Goal: Transaction & Acquisition: Purchase product/service

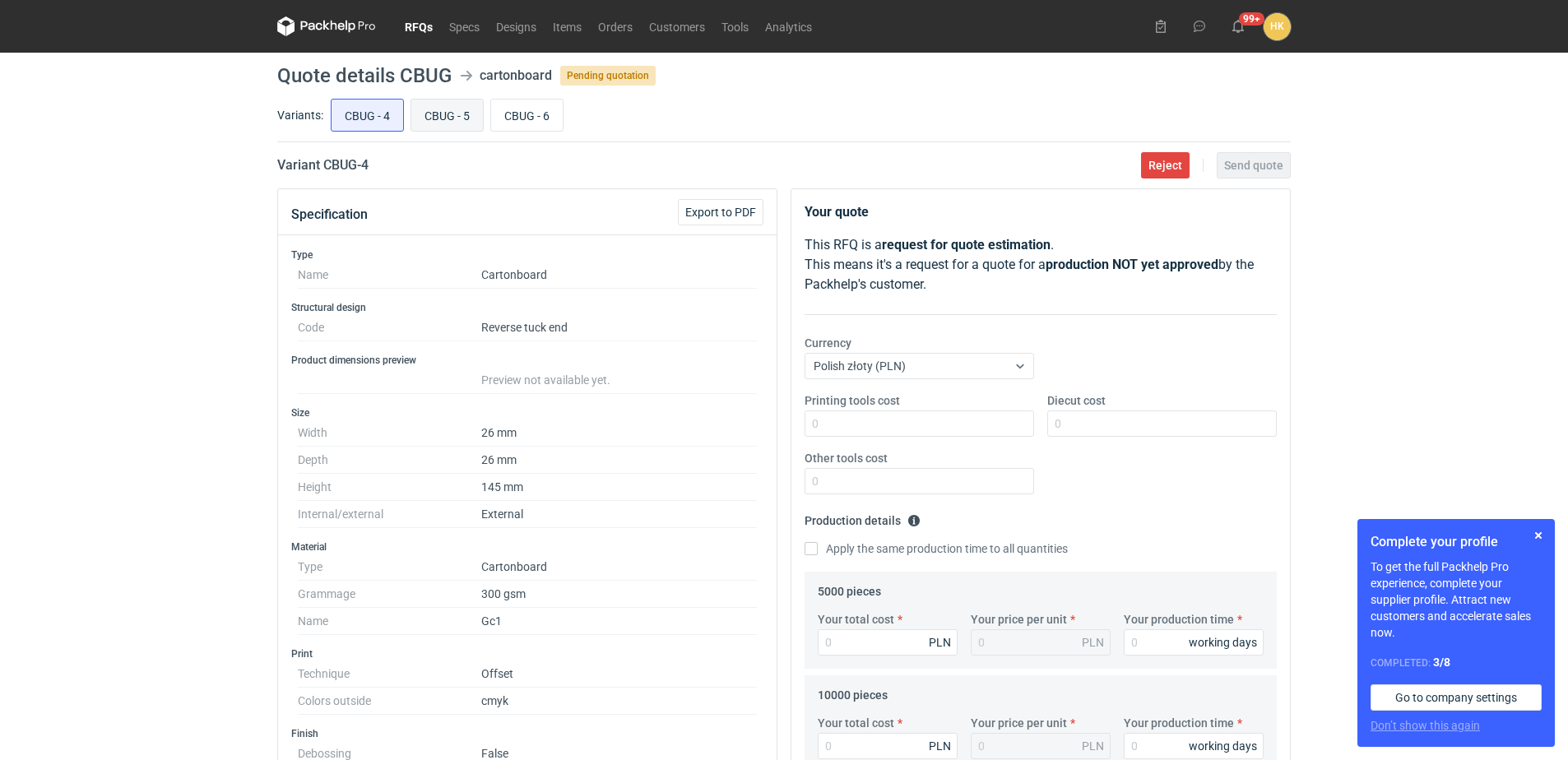
click at [452, 109] on input "CBUG - 5" at bounding box center [447, 116] width 71 height 31
radio input "true"
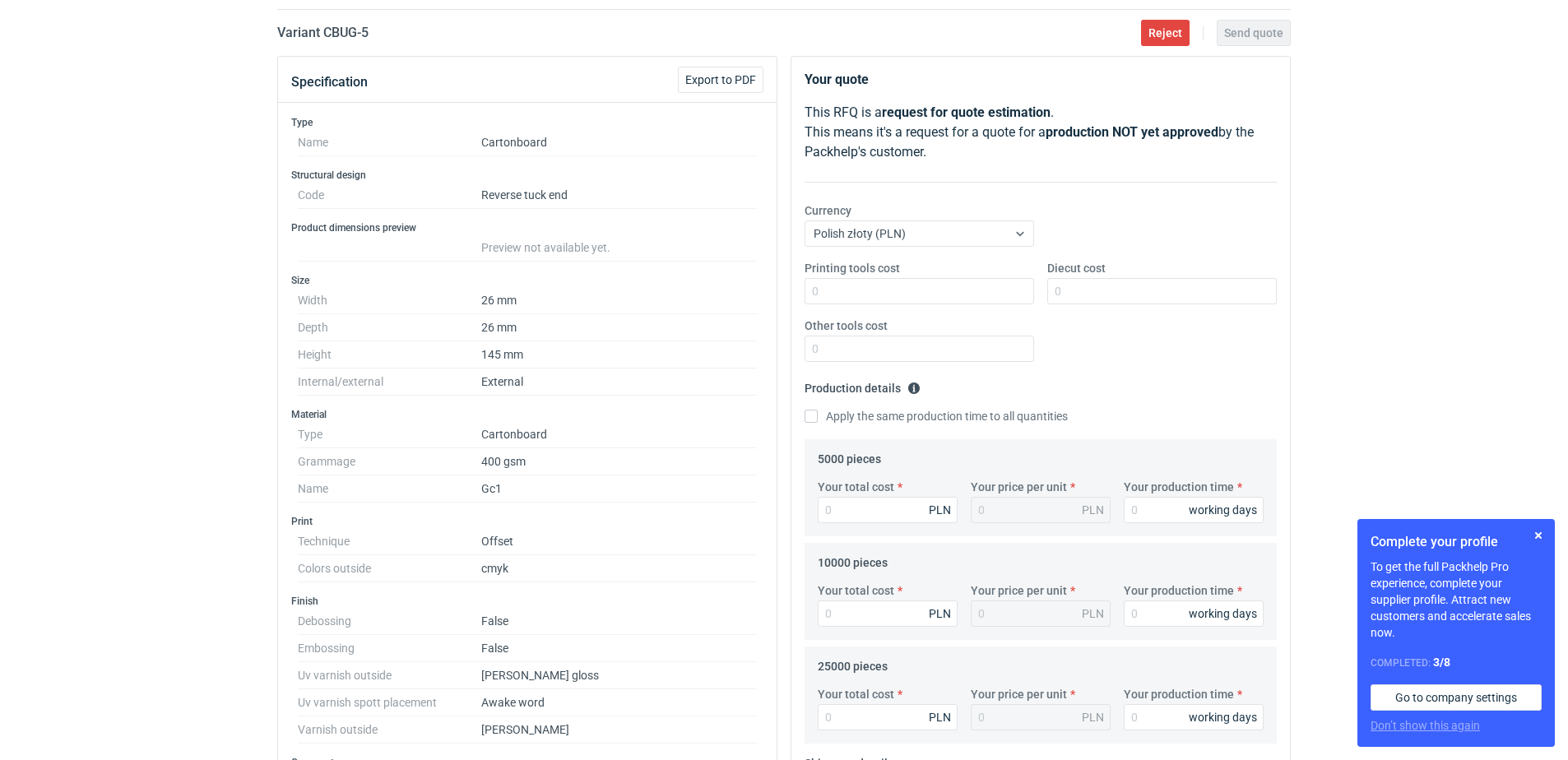
scroll to position [164, 0]
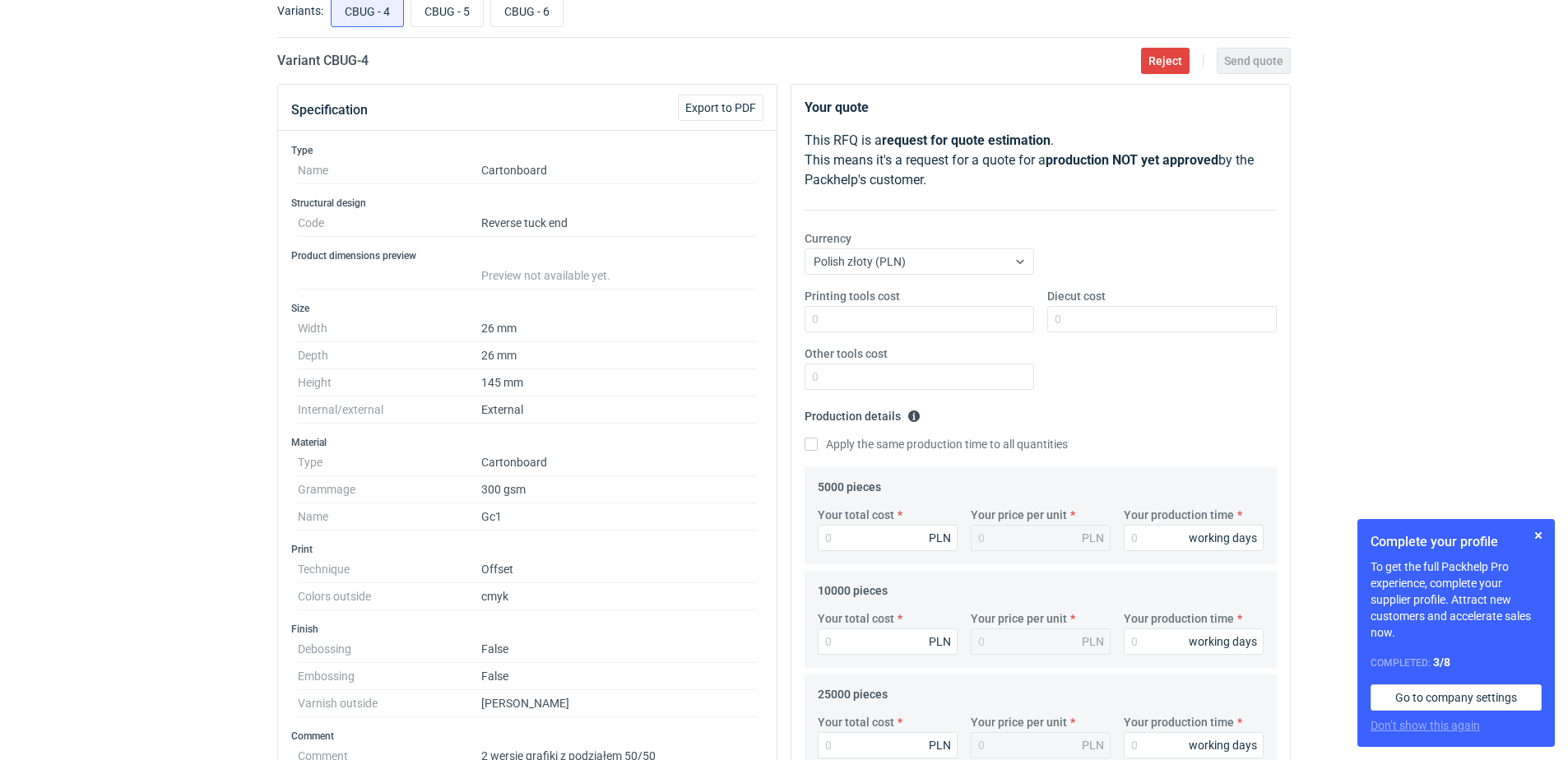
scroll to position [164, 0]
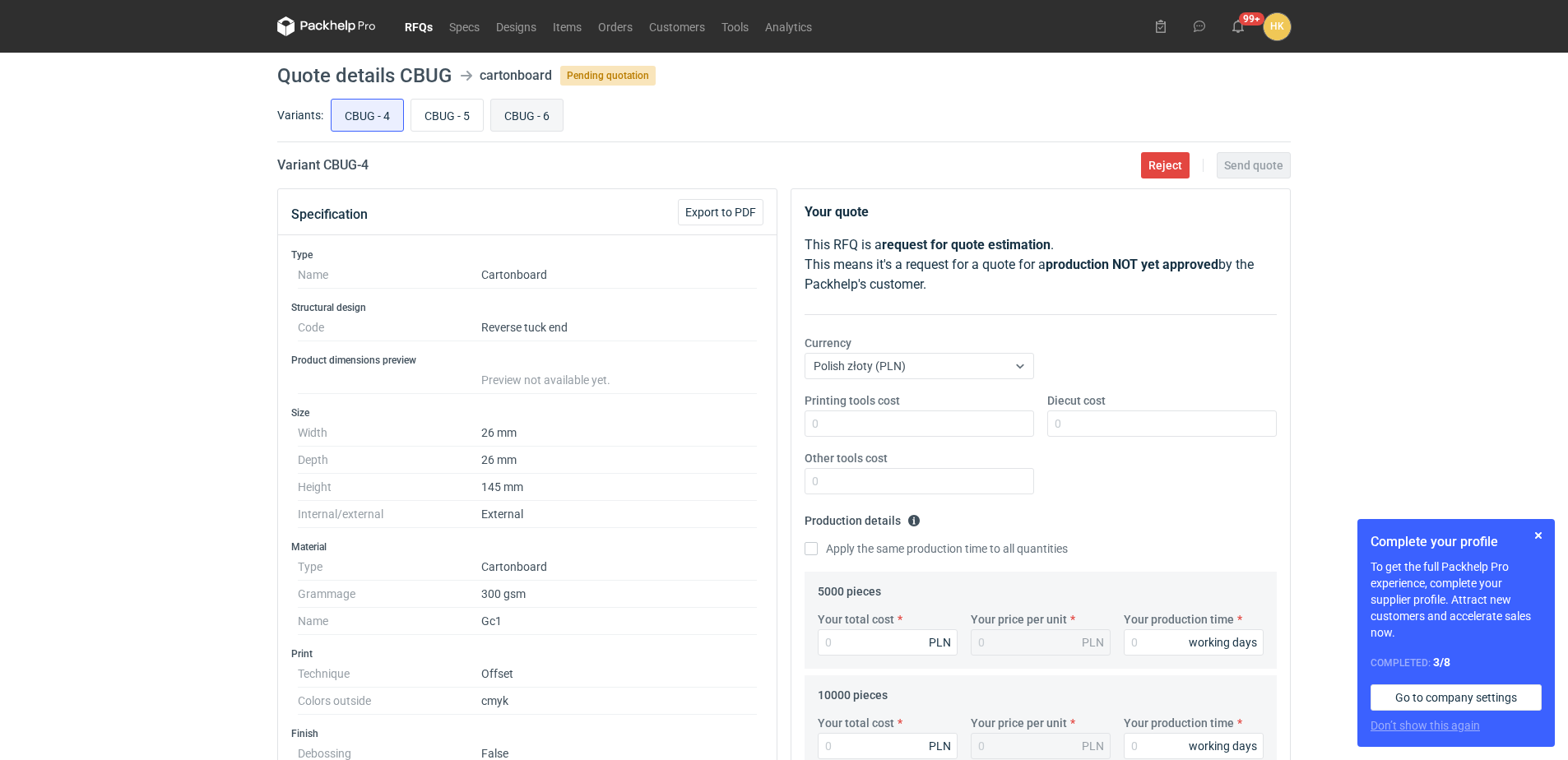
click at [550, 113] on input "CBUG - 6" at bounding box center [527, 116] width 71 height 31
radio input "true"
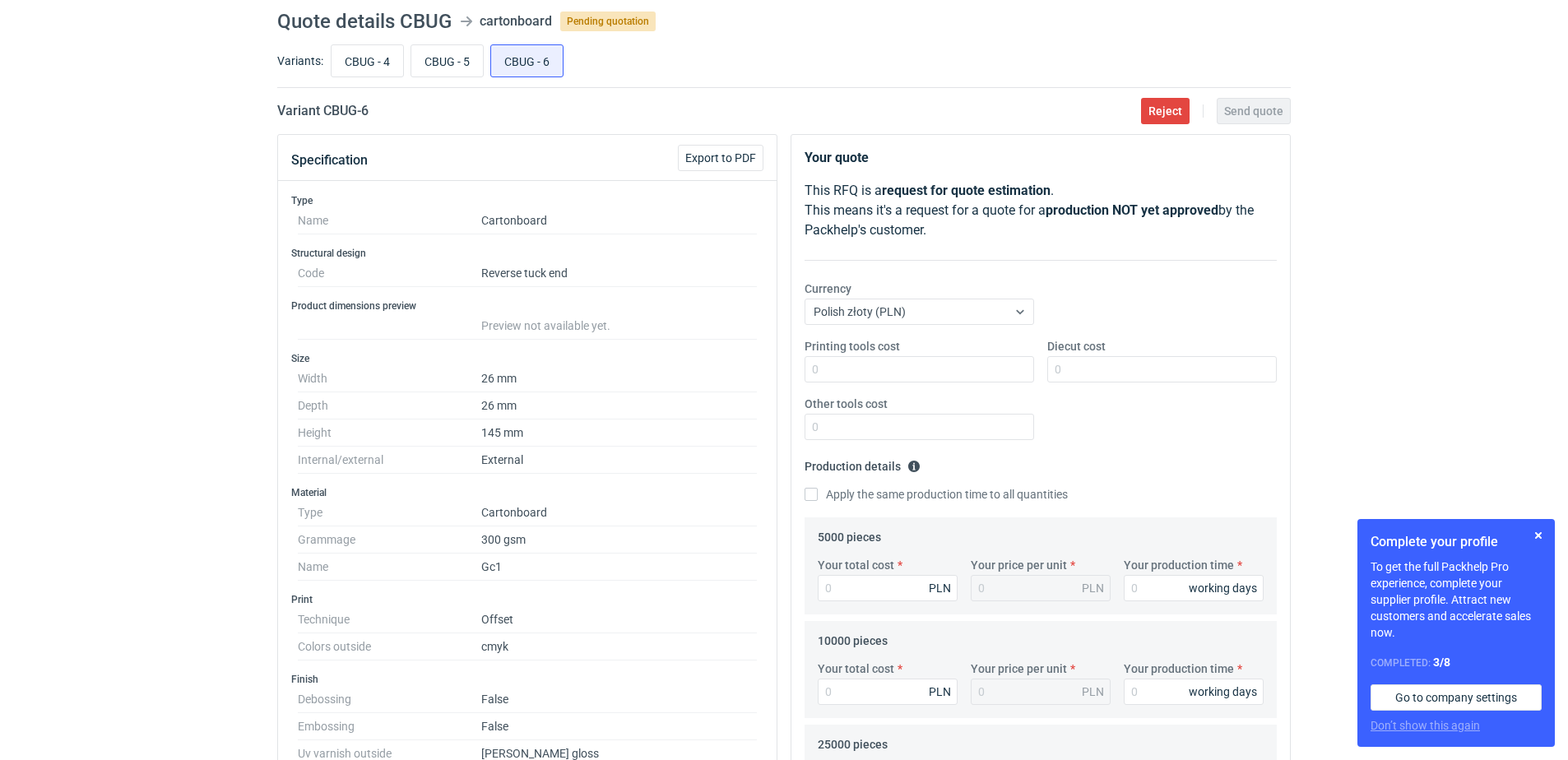
scroll to position [83, 0]
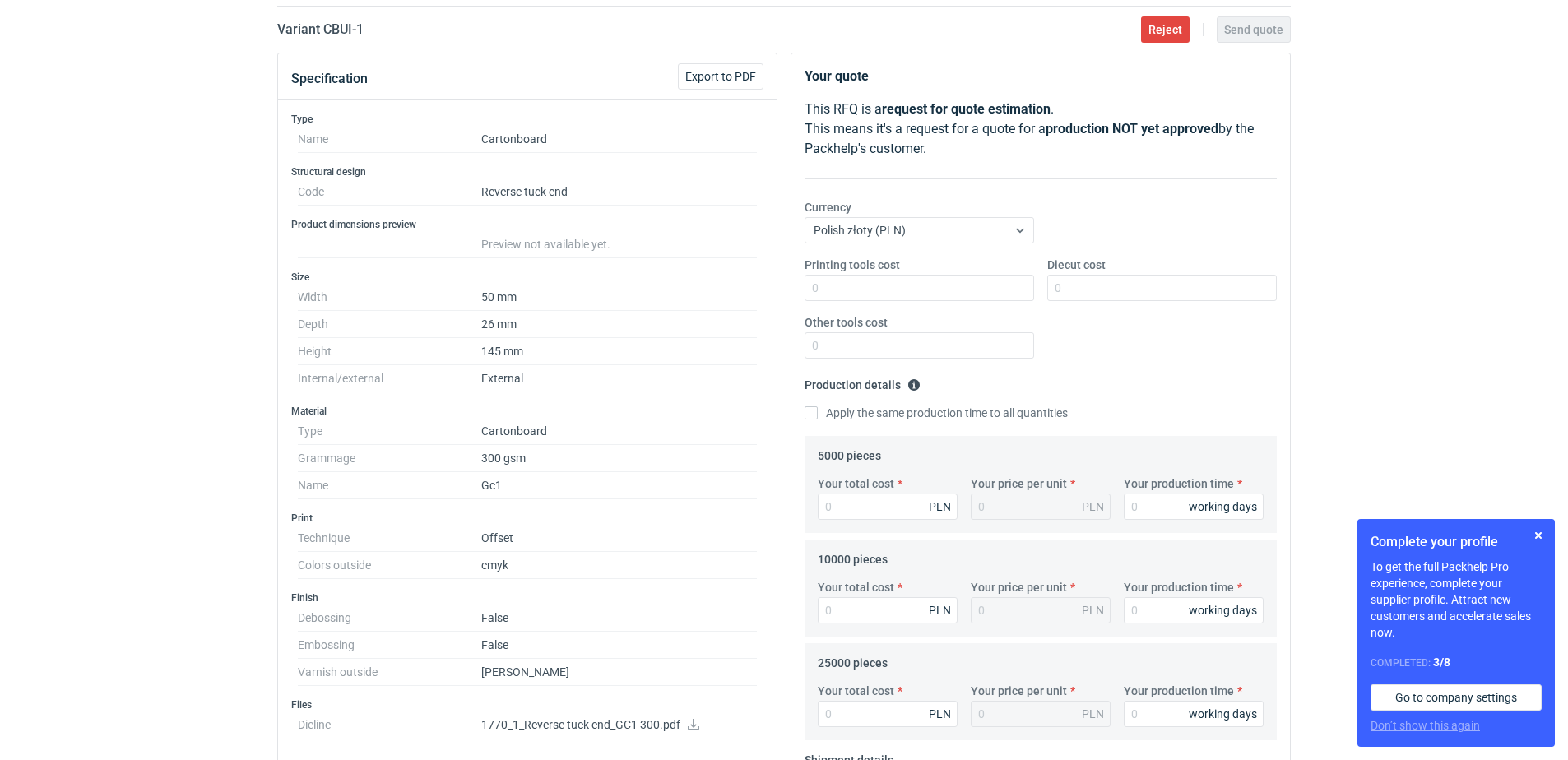
scroll to position [164, 0]
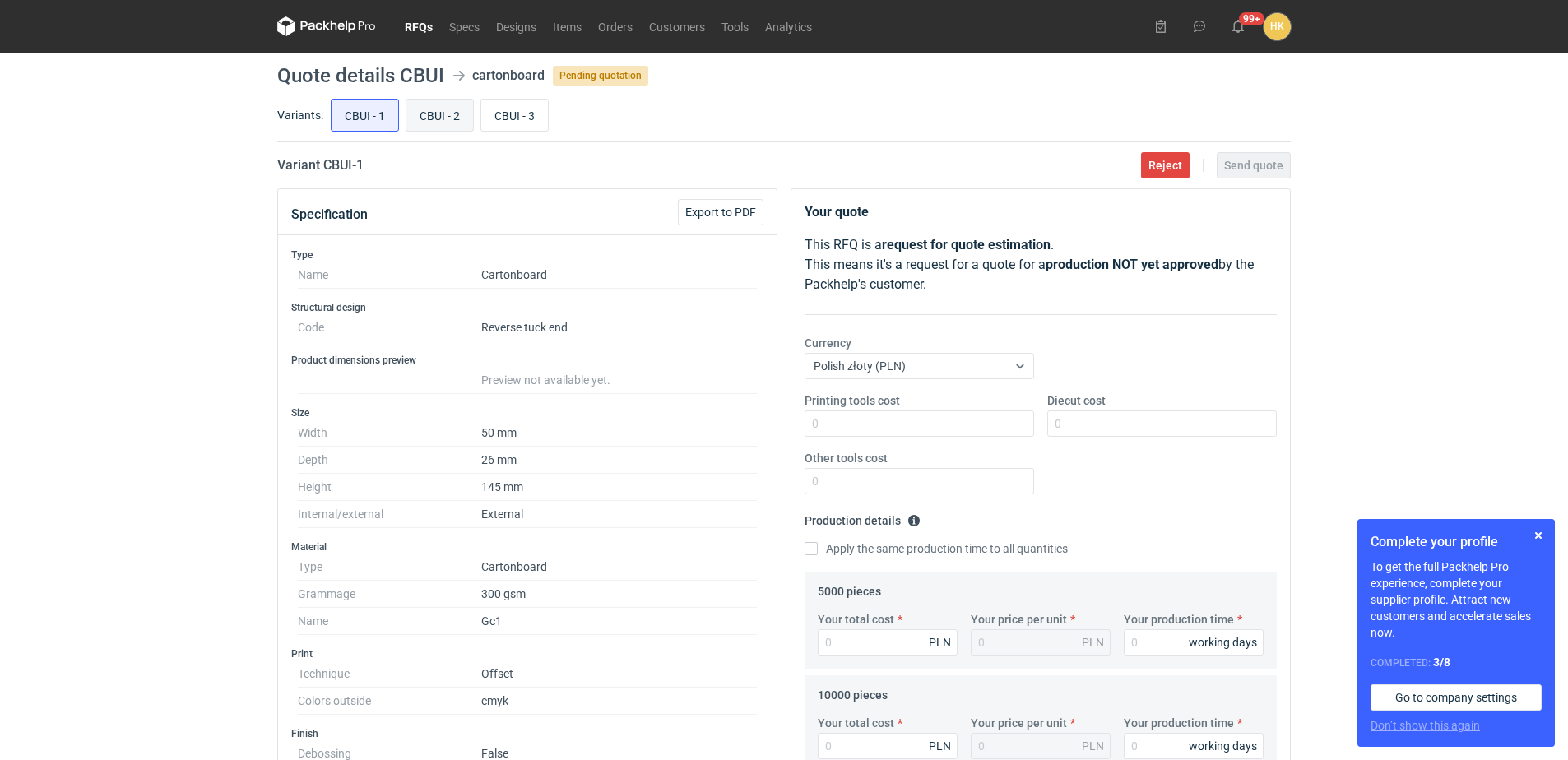
click at [445, 116] on input "CBUI - 2" at bounding box center [439, 116] width 67 height 31
radio input "true"
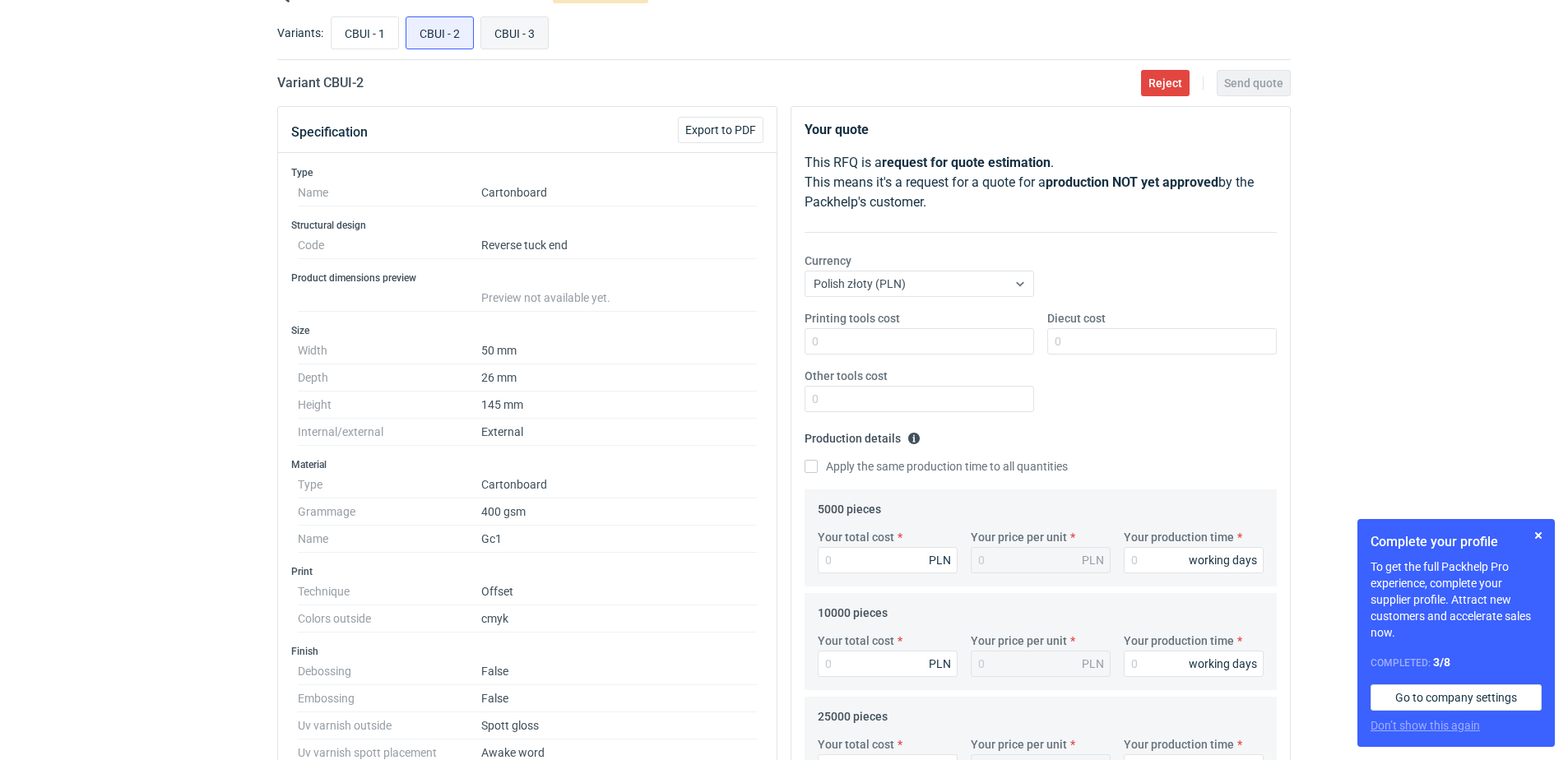
click at [513, 37] on input "CBUI - 3" at bounding box center [514, 33] width 67 height 31
radio input "true"
